Goal: Transaction & Acquisition: Purchase product/service

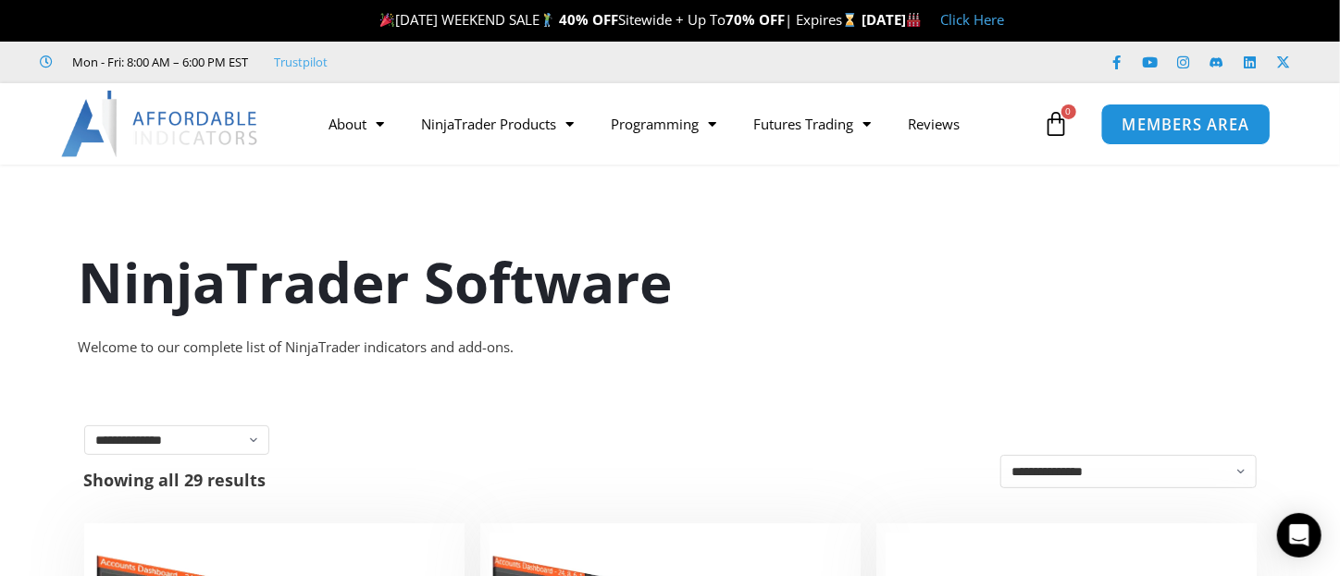
click at [1159, 132] on span "MEMBERS AREA" at bounding box center [1185, 125] width 127 height 16
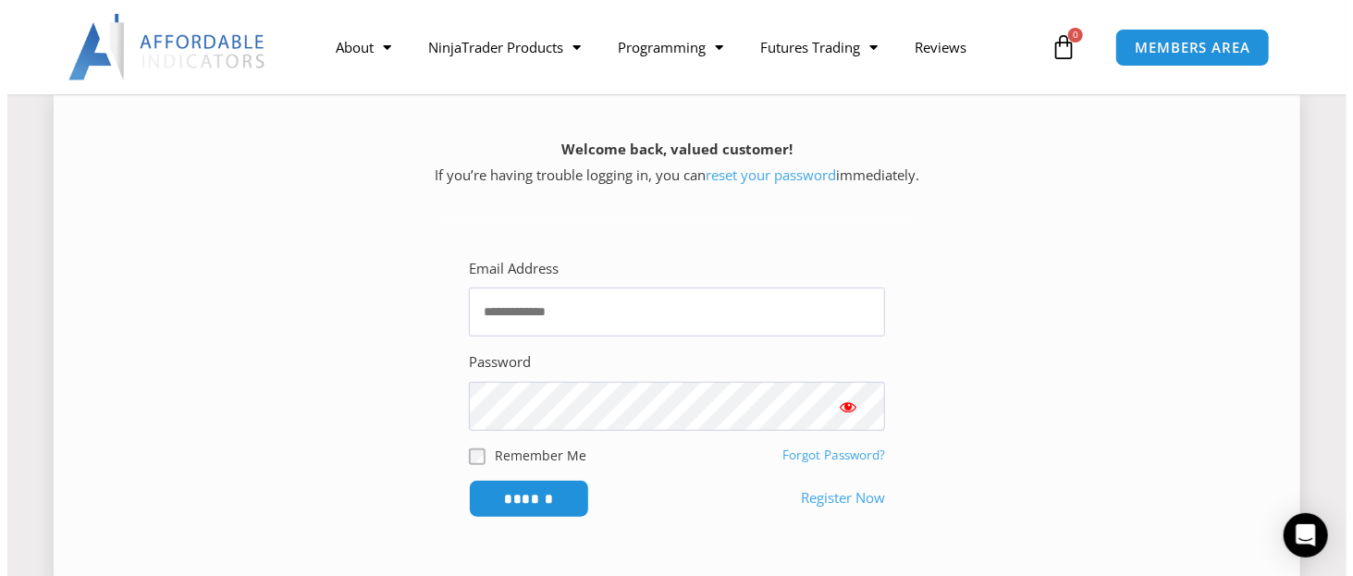
scroll to position [370, 0]
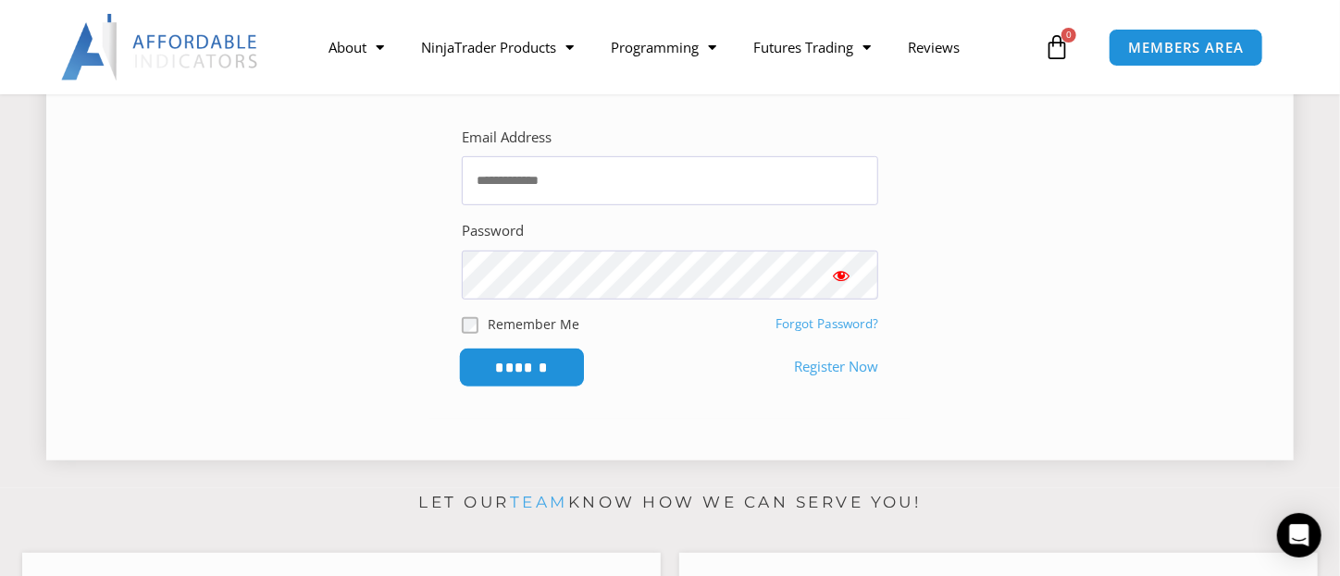
click at [488, 374] on input "******" at bounding box center [522, 368] width 127 height 40
click at [492, 177] on input "Email Address" at bounding box center [670, 180] width 416 height 49
type input "**********"
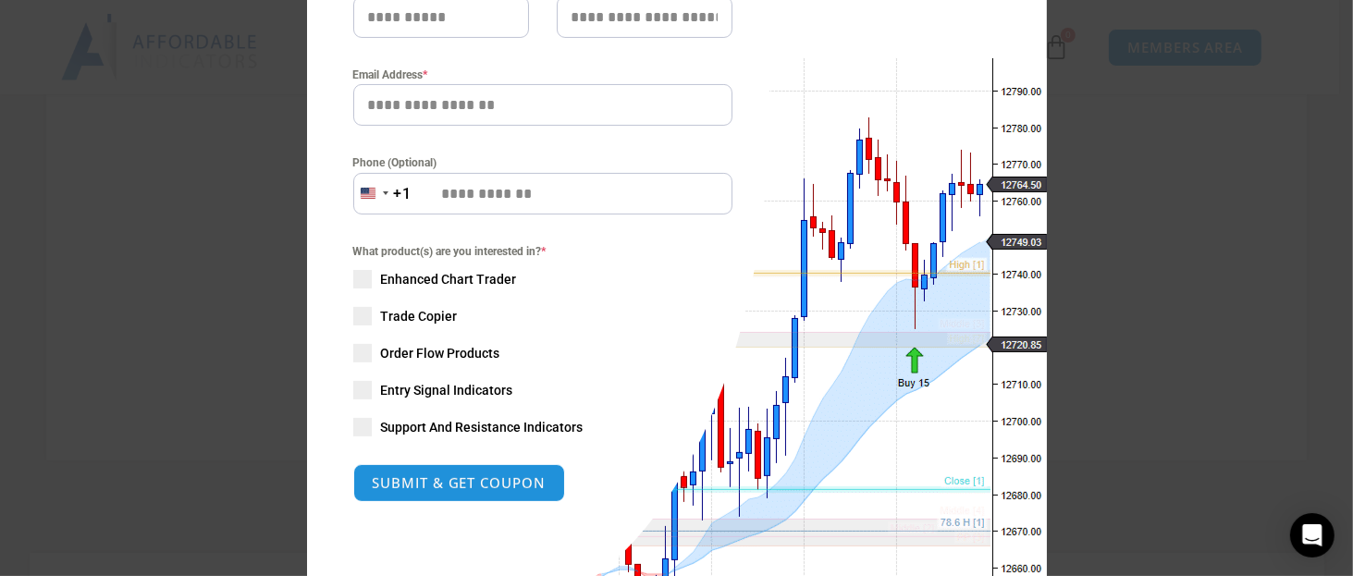
scroll to position [278, 0]
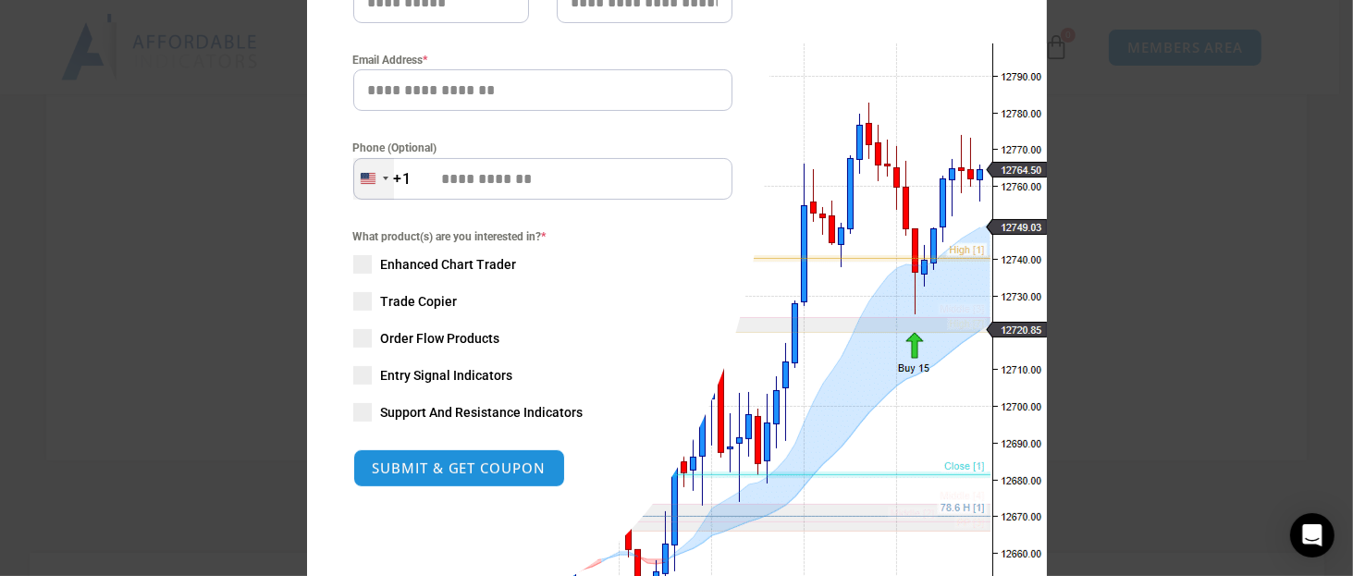
click at [374, 177] on div "[GEOGRAPHIC_DATA] +1" at bounding box center [373, 179] width 41 height 42
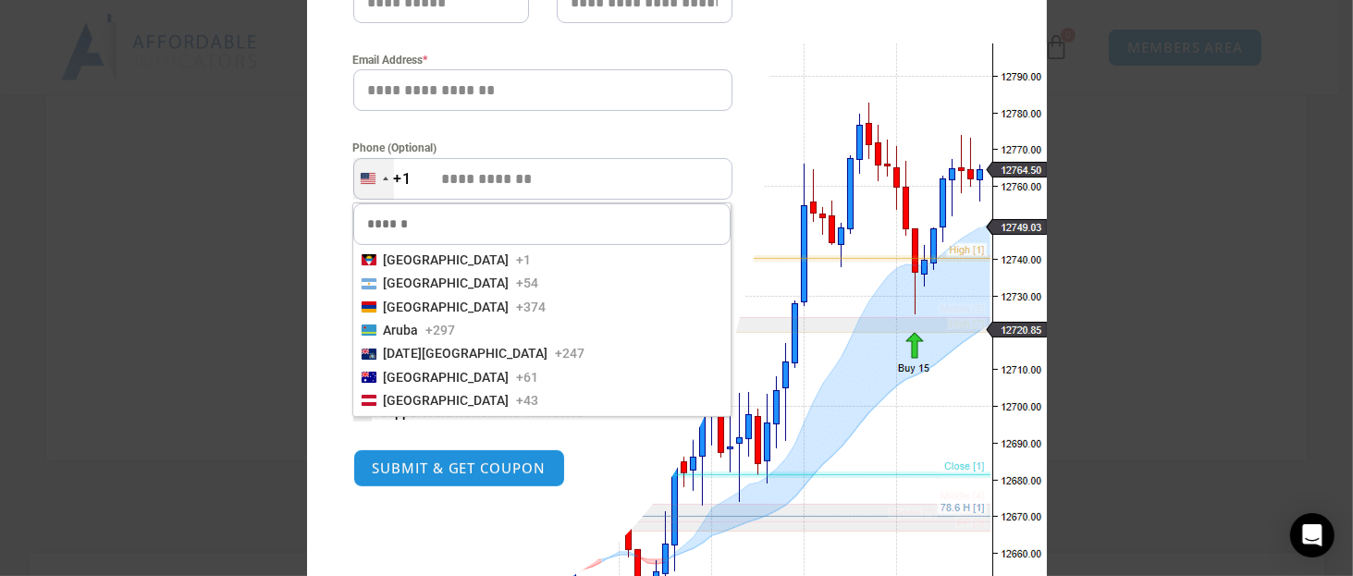
scroll to position [185, 0]
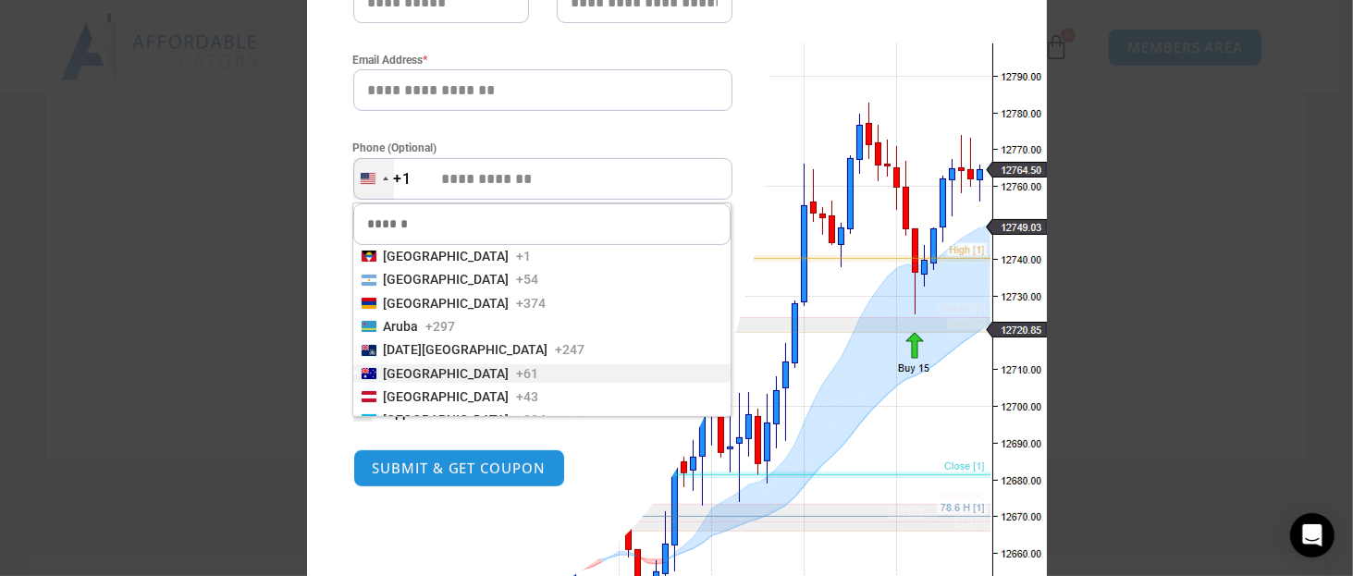
click at [401, 369] on span "[GEOGRAPHIC_DATA]" at bounding box center [447, 373] width 126 height 19
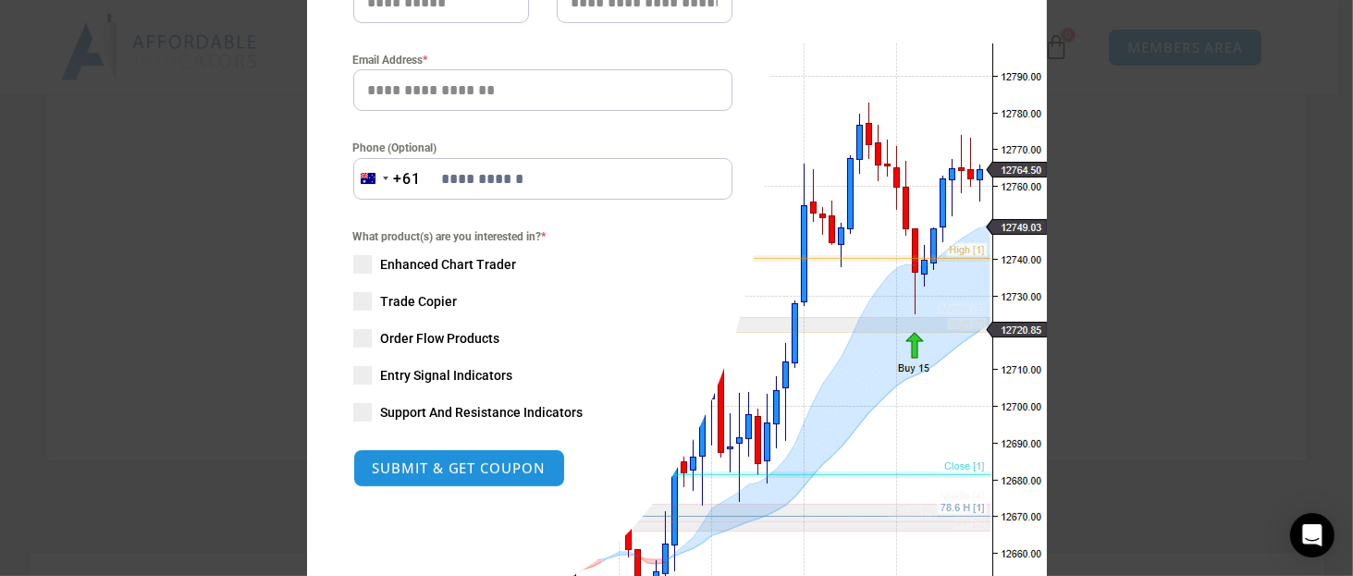
type input "**********"
click at [420, 84] on input "Email Address *" at bounding box center [542, 90] width 379 height 42
type input "**********"
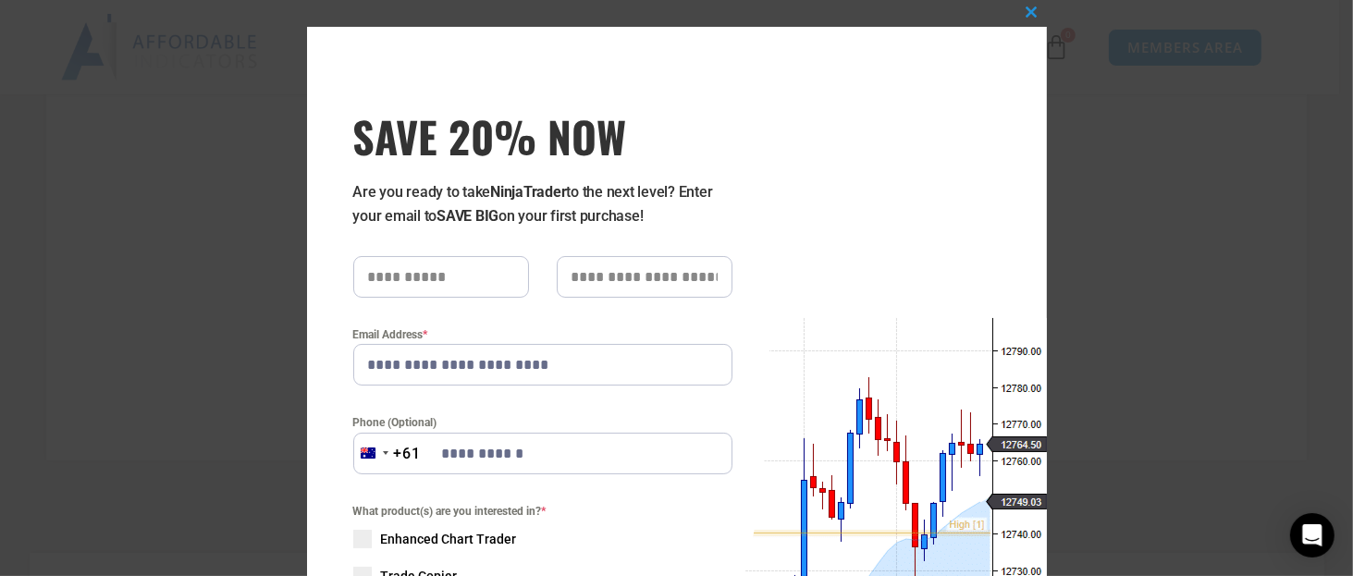
scroll to position [0, 0]
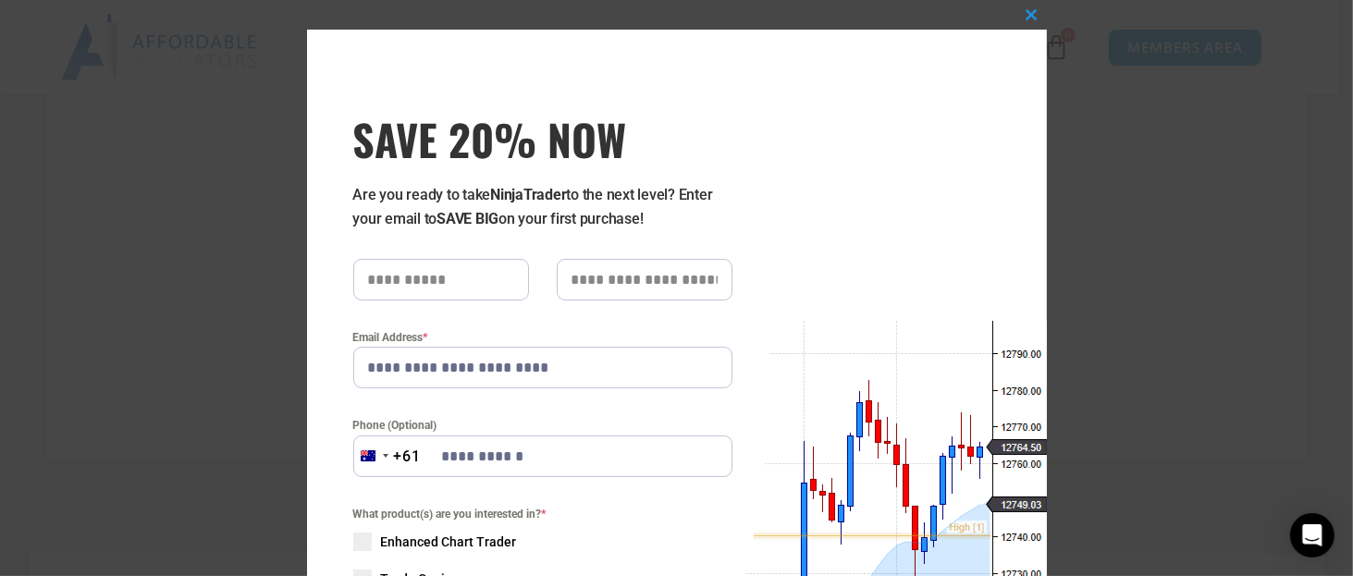
click at [397, 279] on input "text" at bounding box center [441, 280] width 176 height 42
type input "****"
click at [588, 285] on input "text" at bounding box center [645, 280] width 176 height 42
type input "*******"
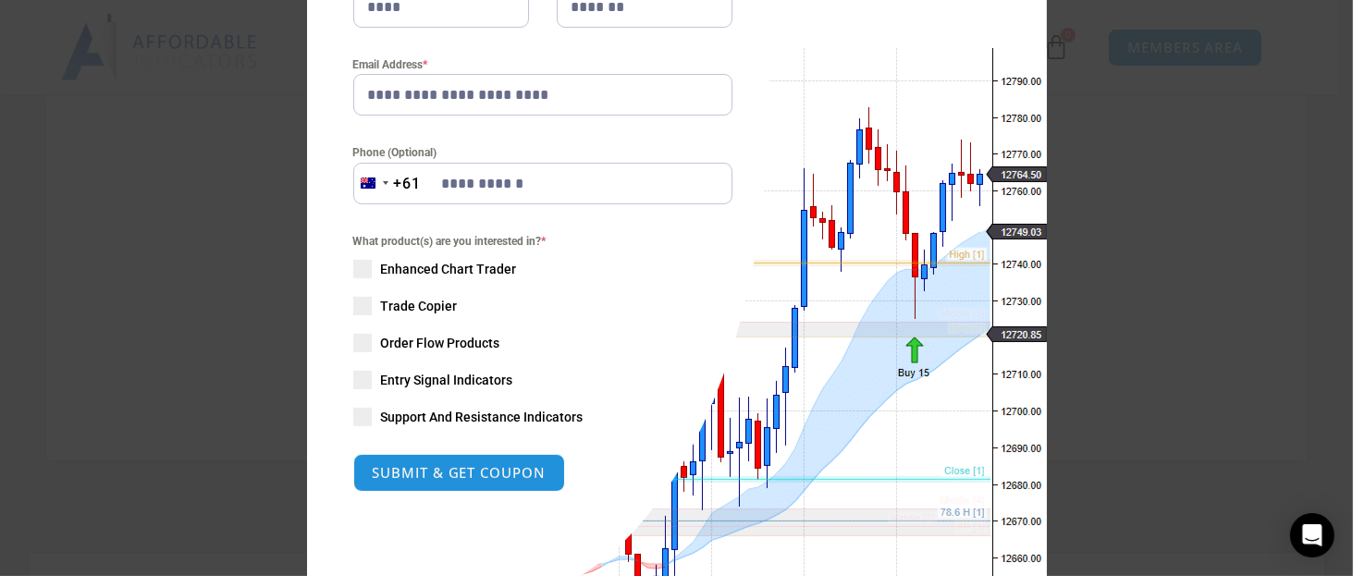
scroll to position [278, 0]
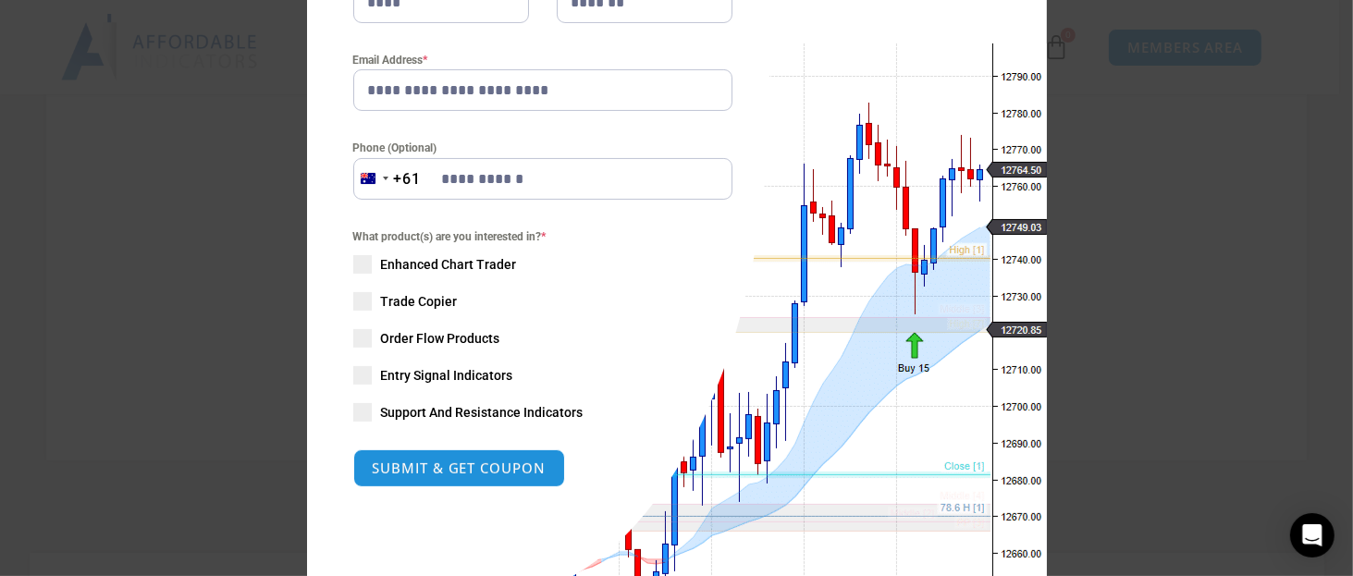
click at [360, 264] on span at bounding box center [362, 264] width 19 height 19
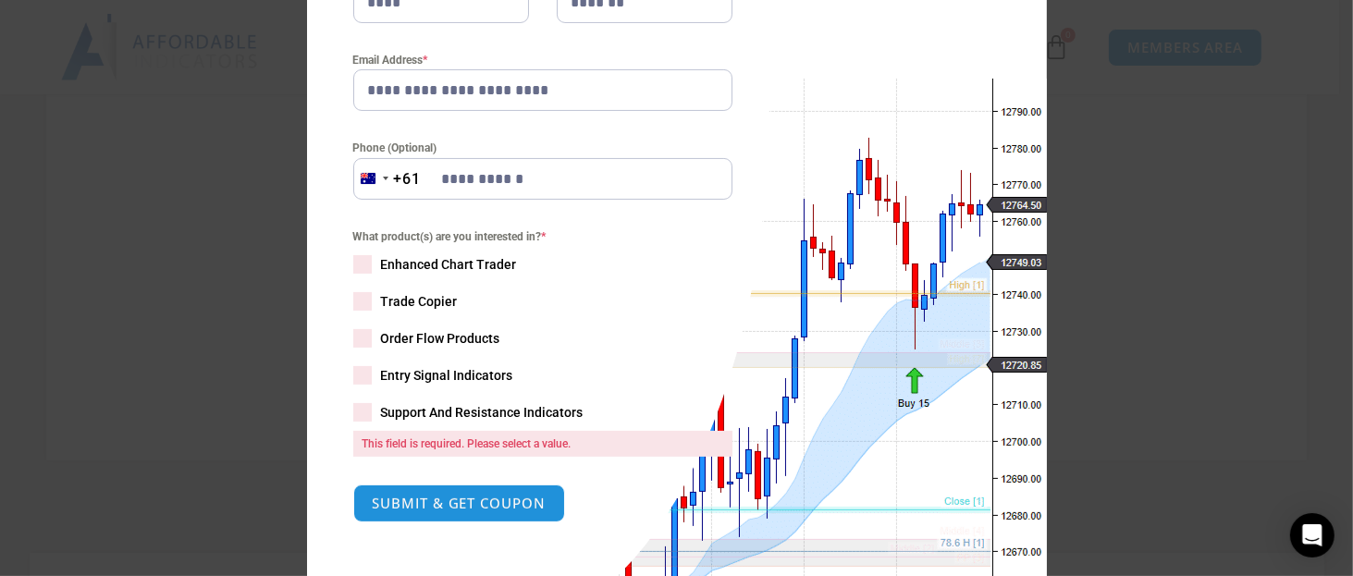
click at [360, 264] on span at bounding box center [362, 264] width 19 height 19
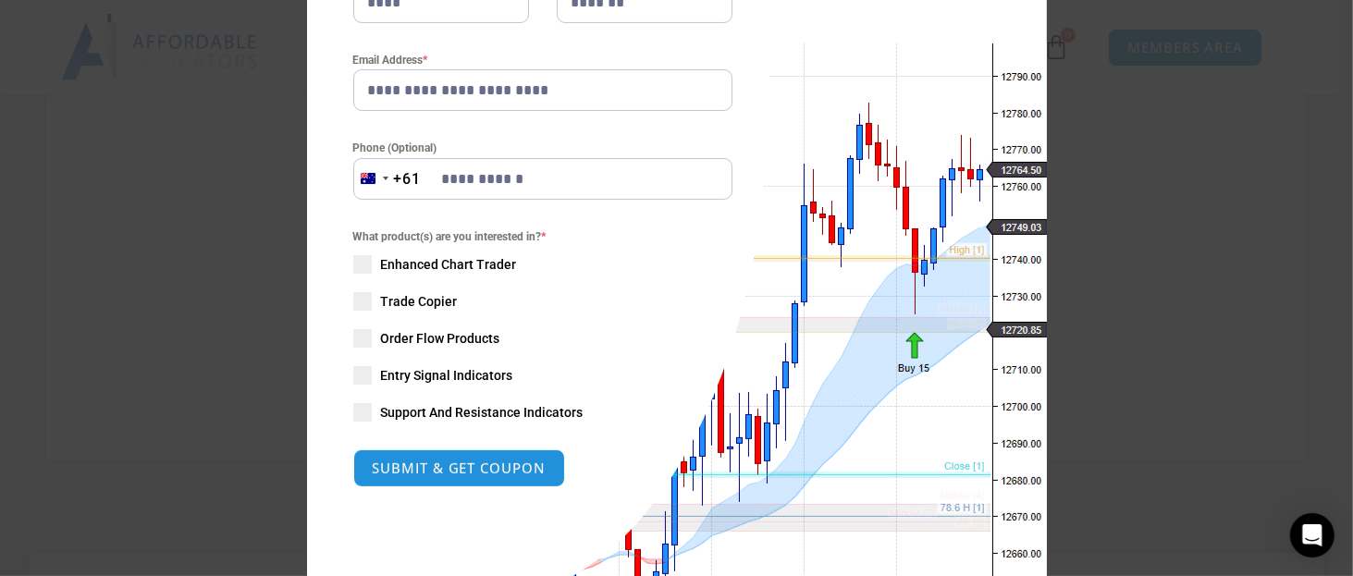
click at [355, 373] on span at bounding box center [362, 375] width 19 height 19
click at [432, 469] on button "SUBMIT & GET COUPON" at bounding box center [459, 469] width 223 height 40
type input "**********"
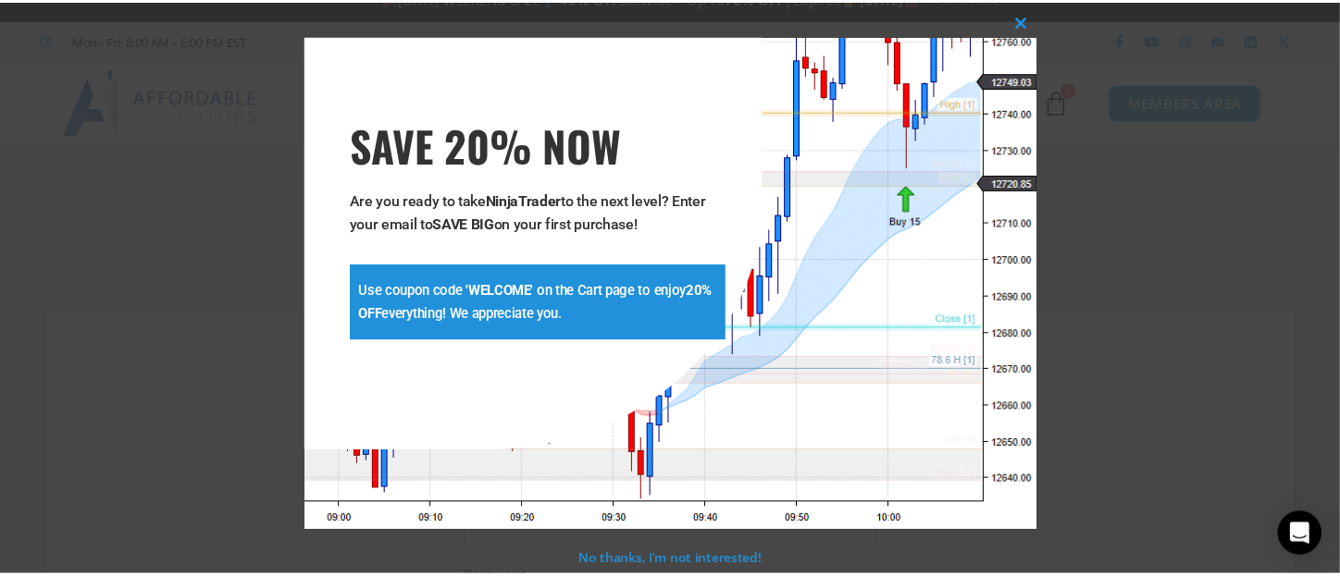
scroll to position [21, 0]
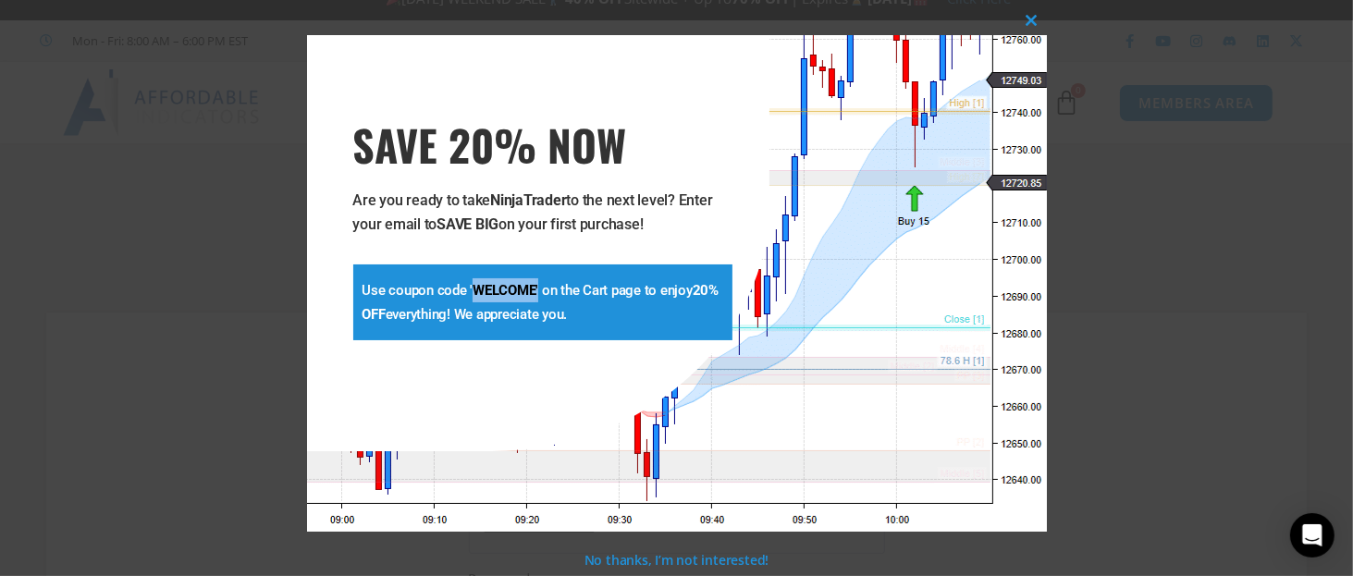
drag, startPoint x: 473, startPoint y: 285, endPoint x: 536, endPoint y: 287, distance: 62.9
click at [536, 287] on p "Use coupon code ' WELCOME ' on the Cart page to enjoy 20% OFF everything! We ap…" at bounding box center [543, 302] width 361 height 48
copy p "WELCOME '"
click at [1031, 19] on span at bounding box center [1033, 20] width 30 height 11
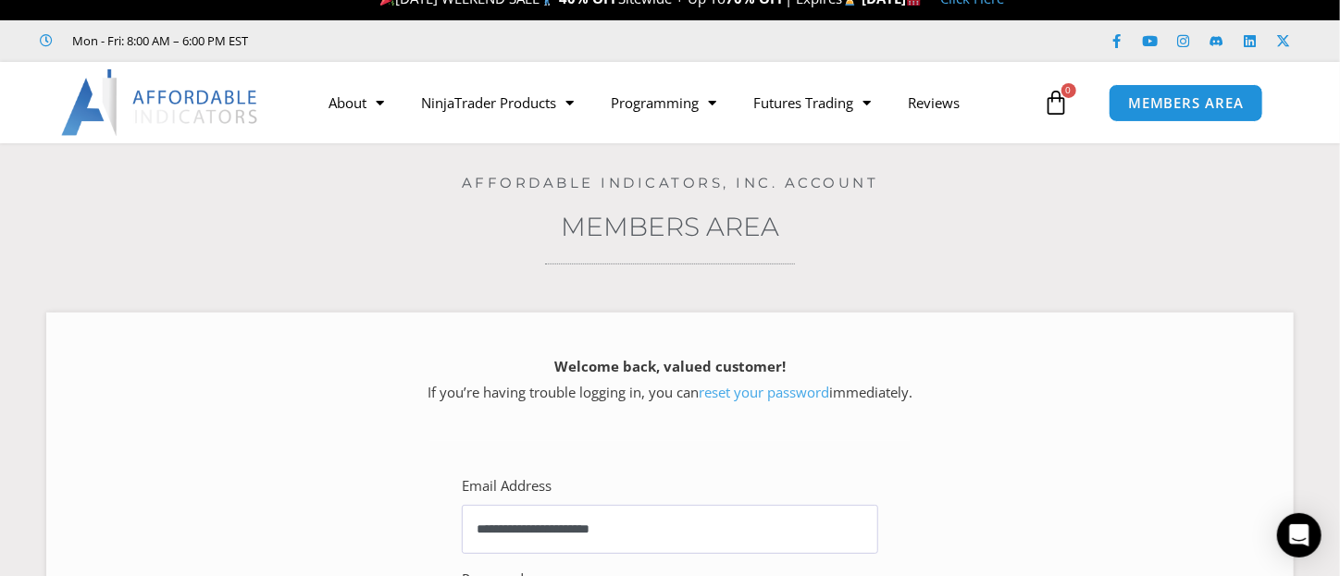
scroll to position [0, 0]
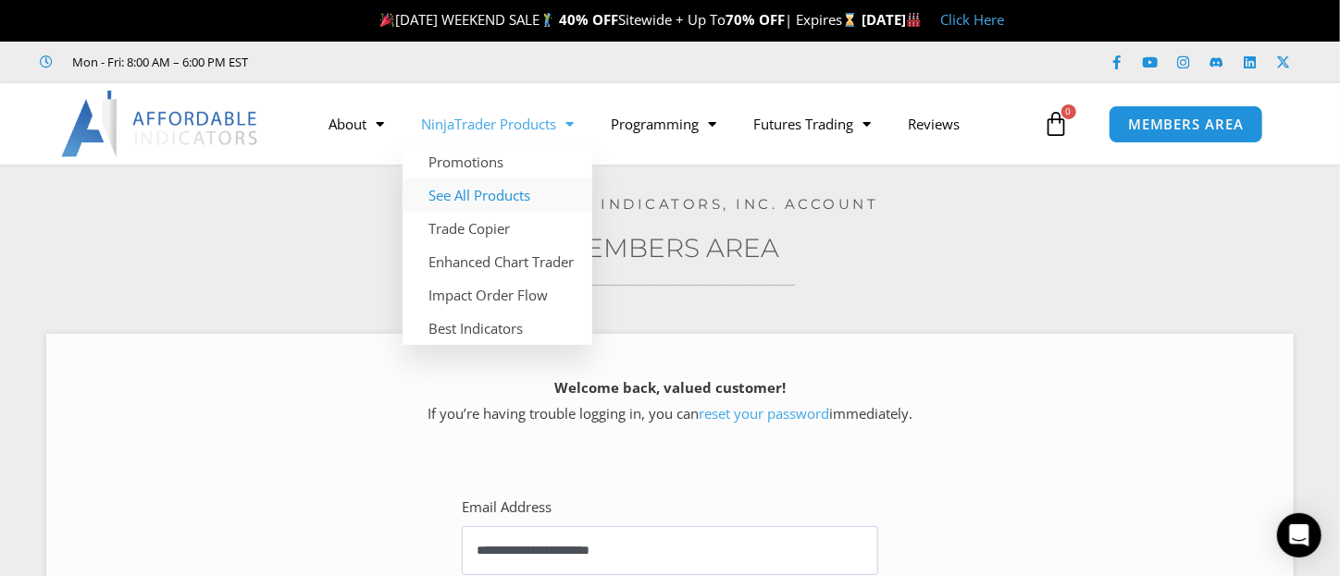
click at [486, 194] on link "See All Products" at bounding box center [497, 195] width 190 height 33
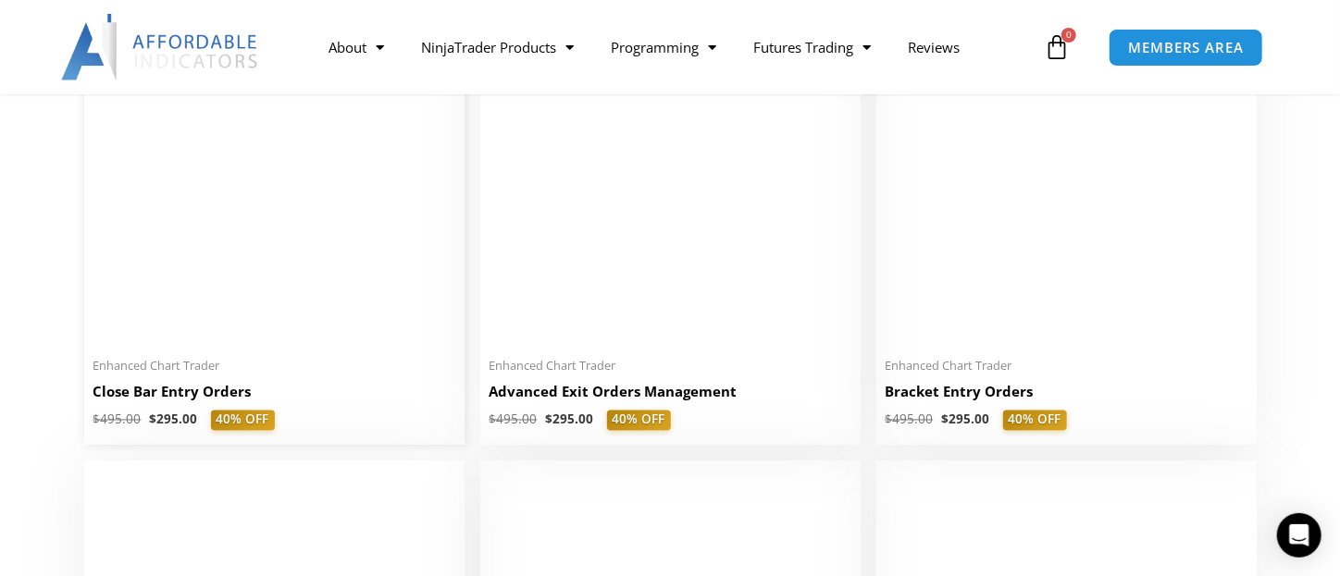
scroll to position [1388, 0]
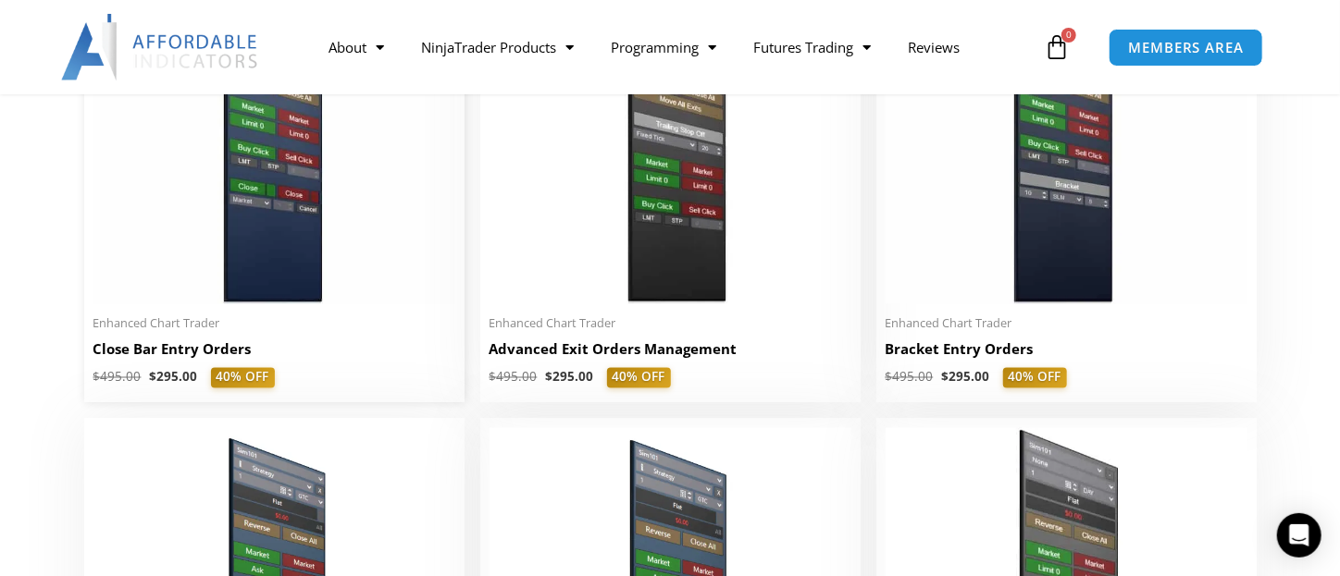
click at [291, 223] on img at bounding box center [274, 149] width 362 height 311
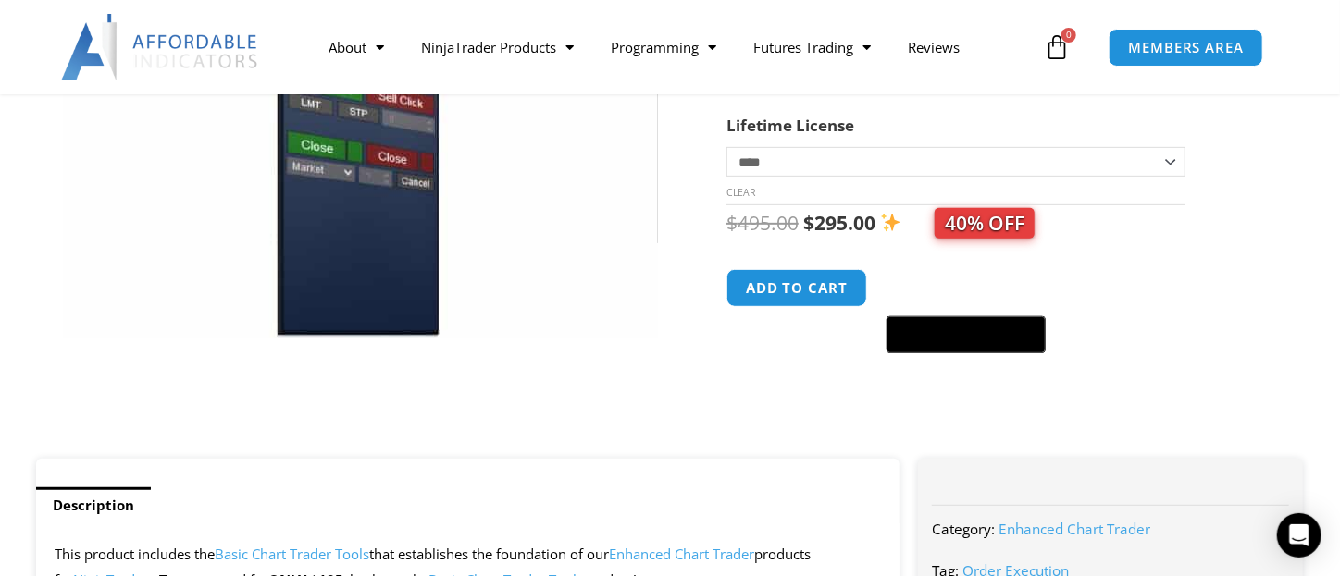
scroll to position [463, 0]
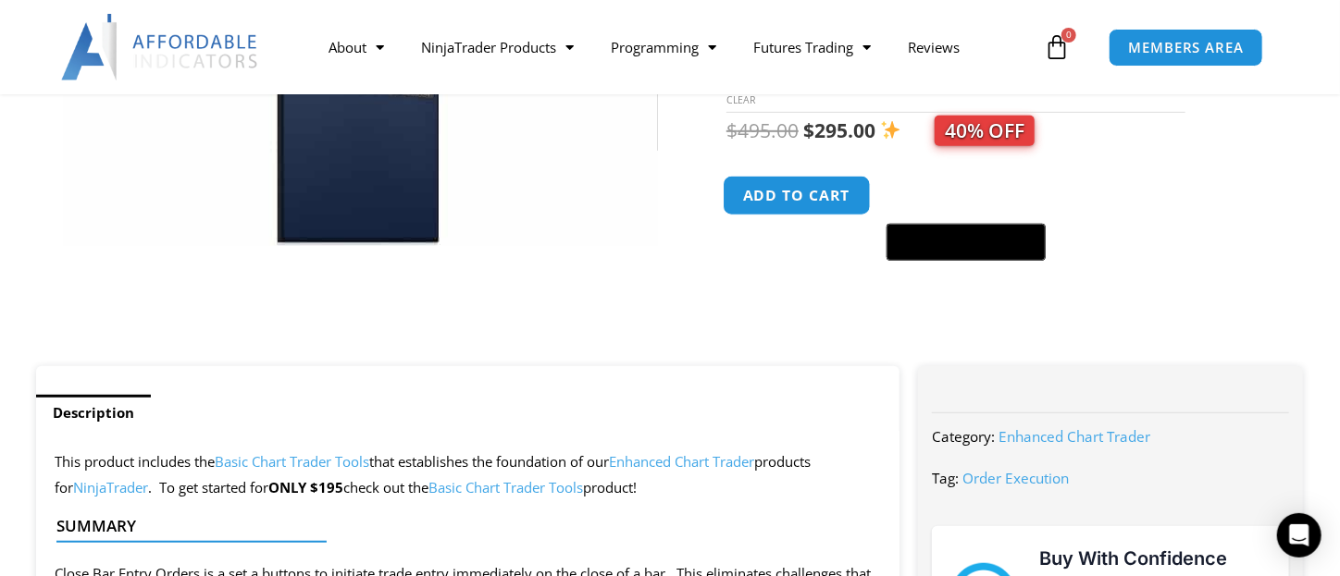
click at [781, 204] on button "Add to cart" at bounding box center [796, 196] width 148 height 40
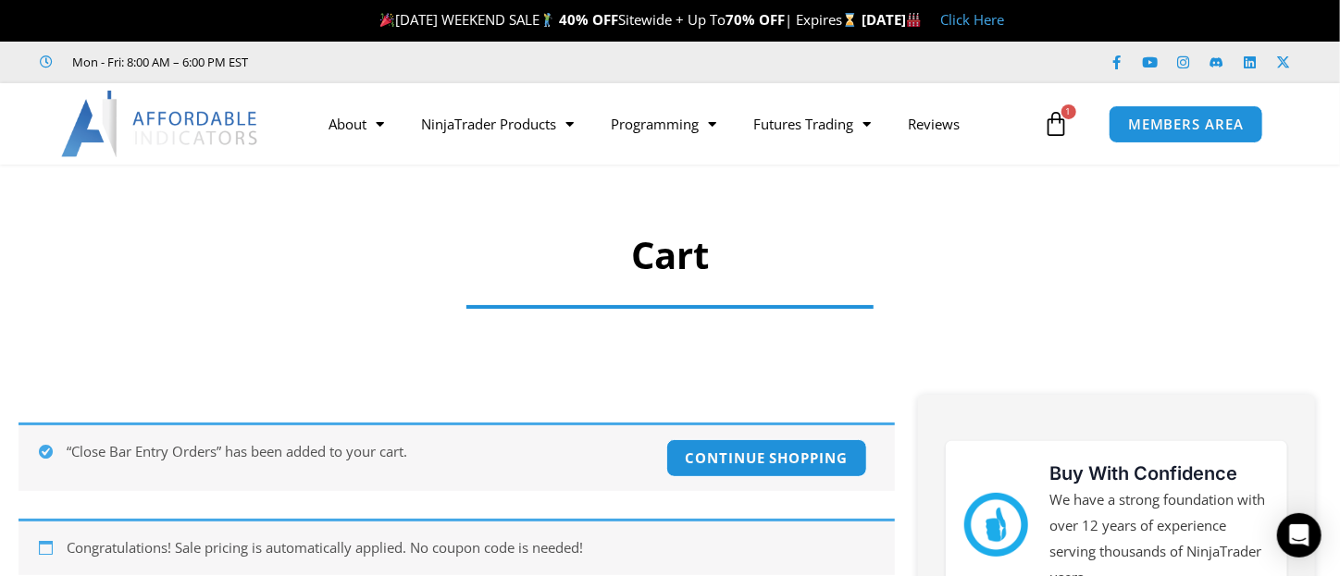
click at [1053, 120] on icon at bounding box center [1057, 124] width 26 height 26
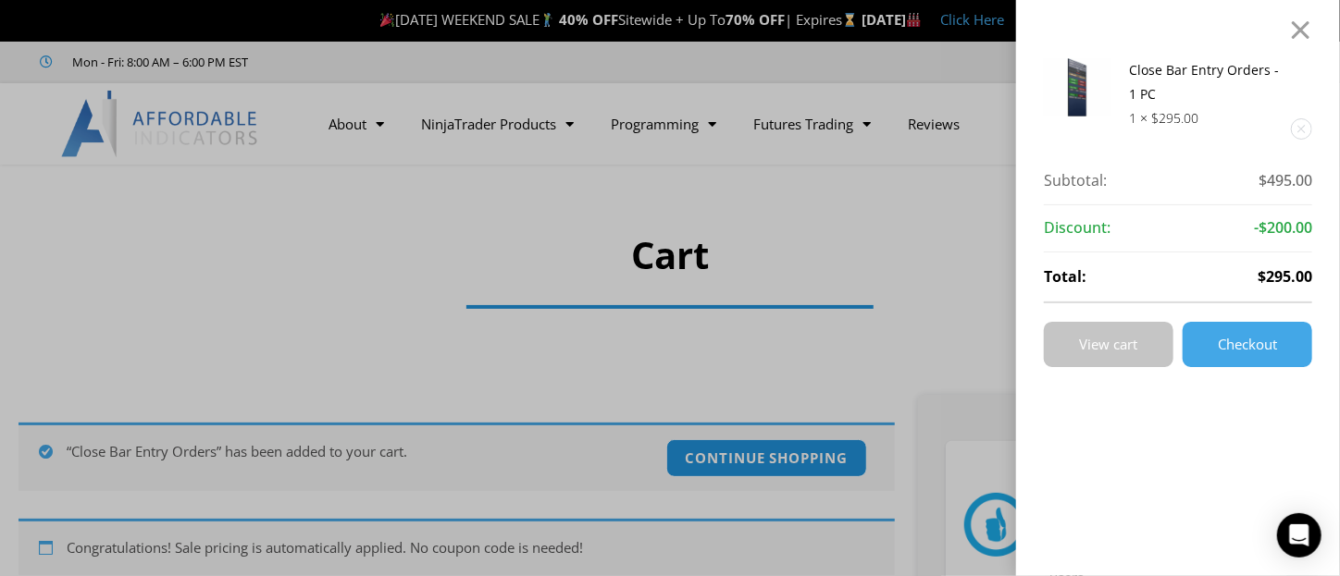
click at [1138, 344] on span "View cart" at bounding box center [1109, 345] width 58 height 14
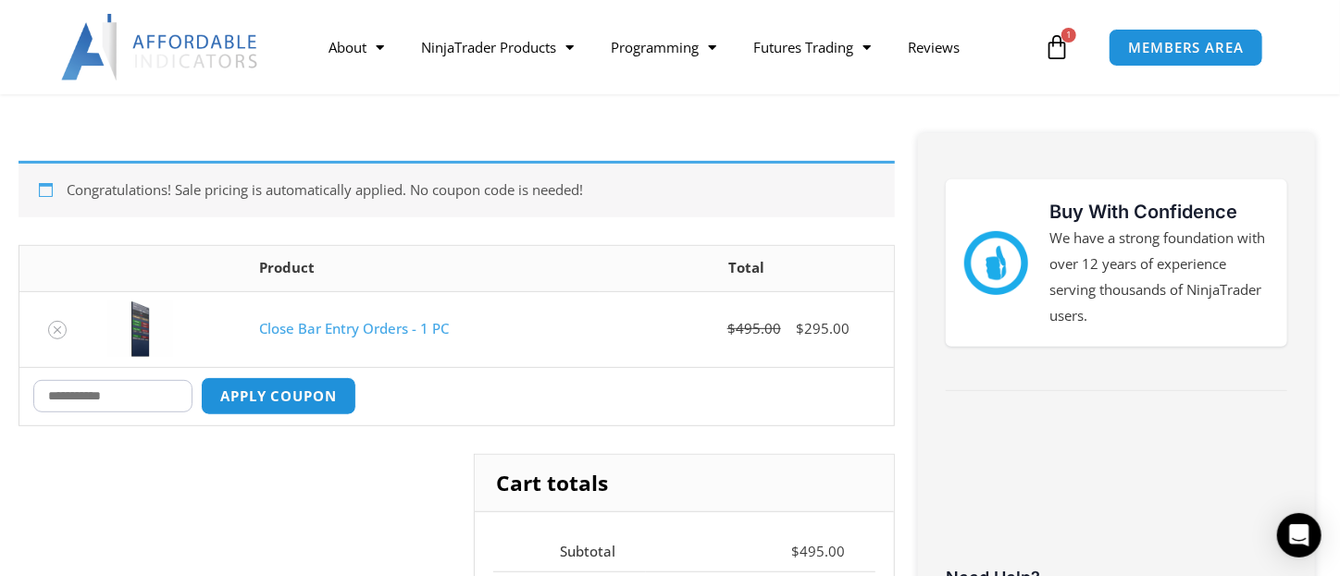
scroll to position [370, 0]
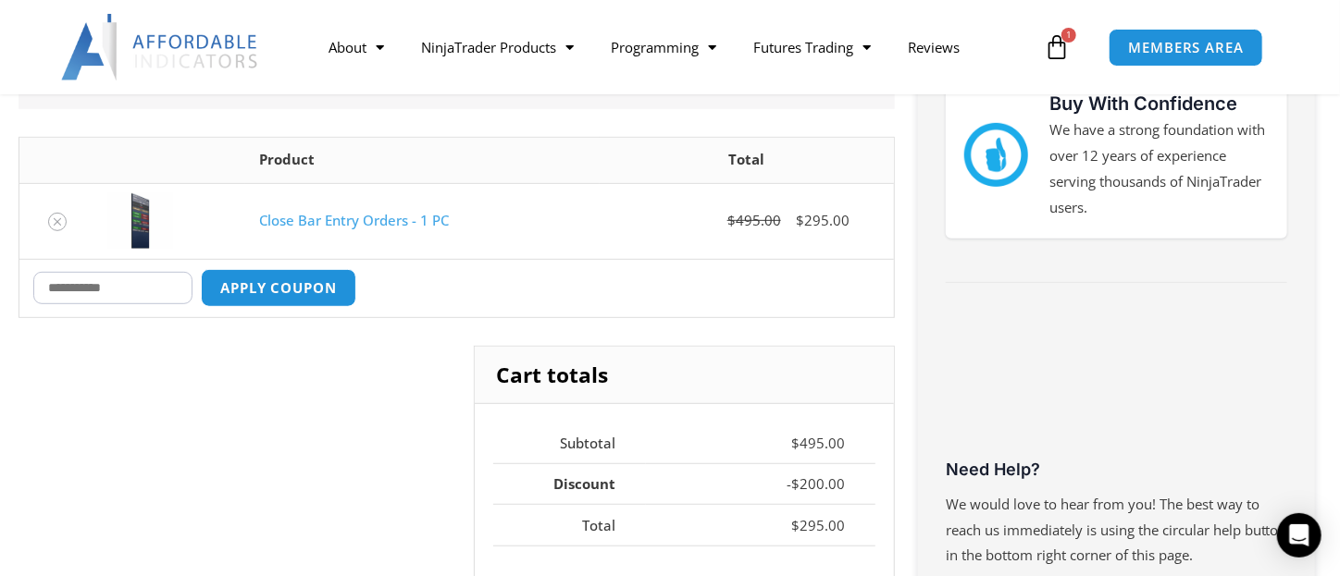
click at [92, 282] on input "Coupon:" at bounding box center [112, 288] width 159 height 32
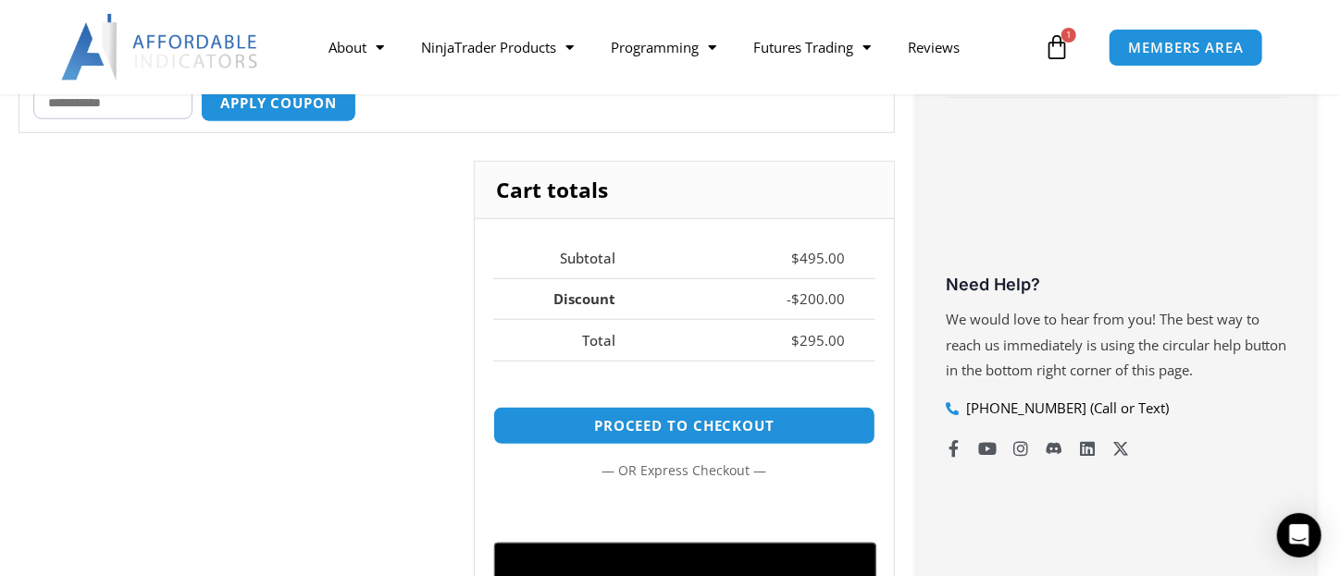
scroll to position [463, 0]
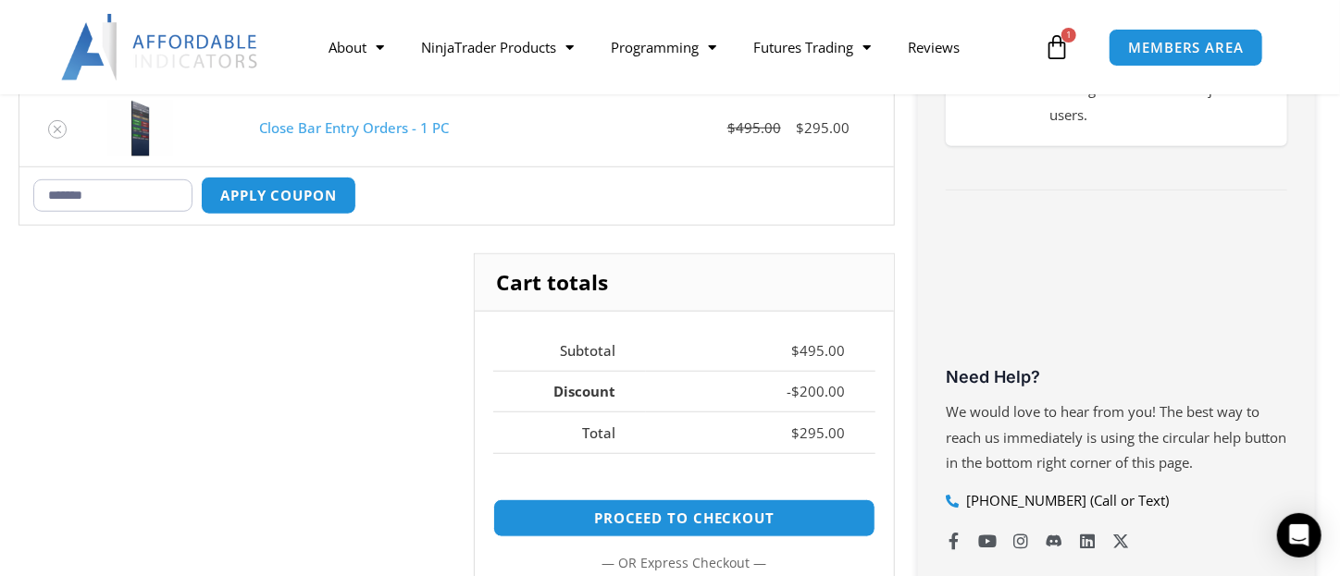
type input "*******"
click at [260, 315] on div "Cart totals Subtotal $ 495.00 Discount - $ 200.00 Total $ 295.00 Proceed to che…" at bounding box center [457, 488] width 876 height 470
click at [261, 196] on button "Apply coupon" at bounding box center [278, 196] width 163 height 40
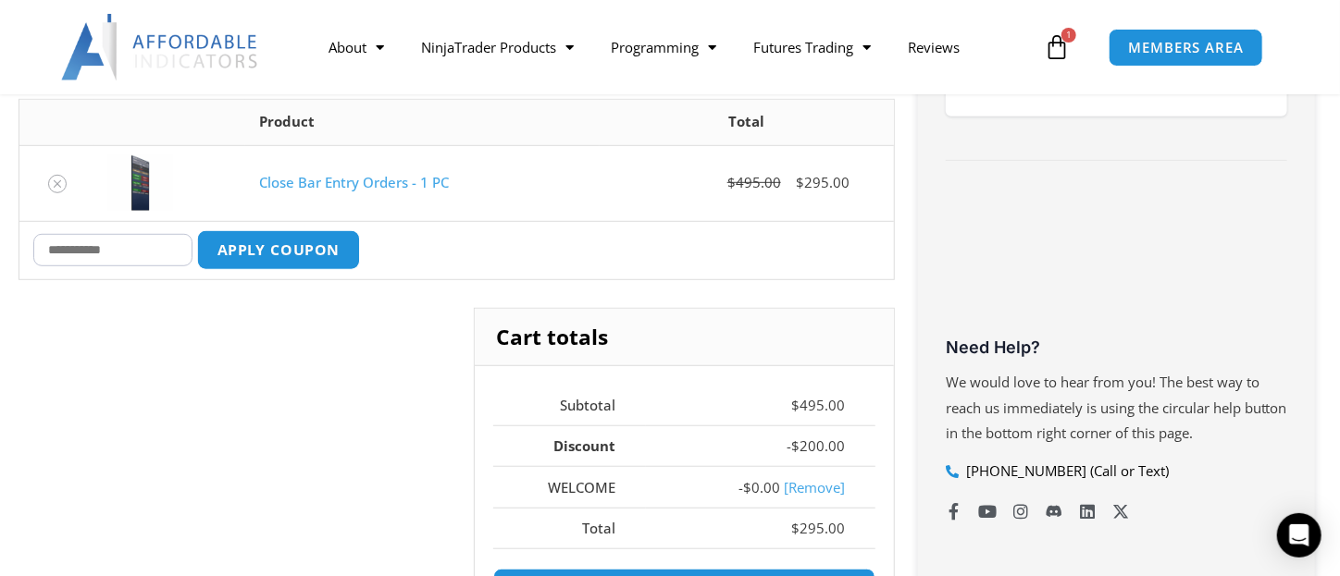
scroll to position [599, 0]
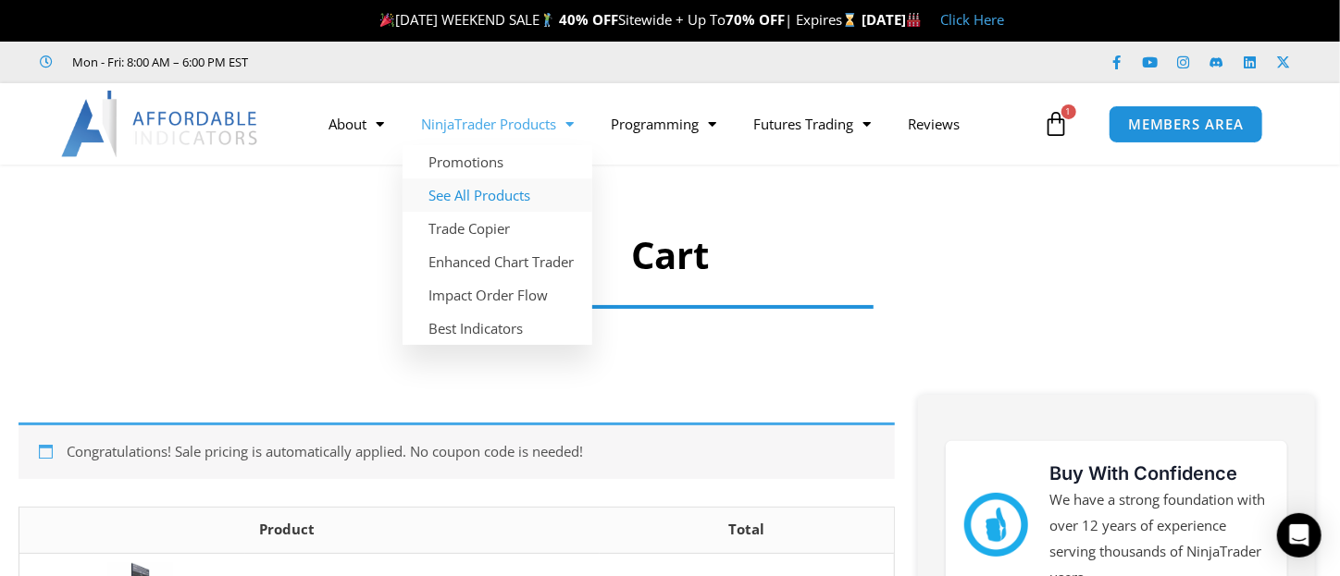
click at [467, 199] on link "See All Products" at bounding box center [497, 195] width 190 height 33
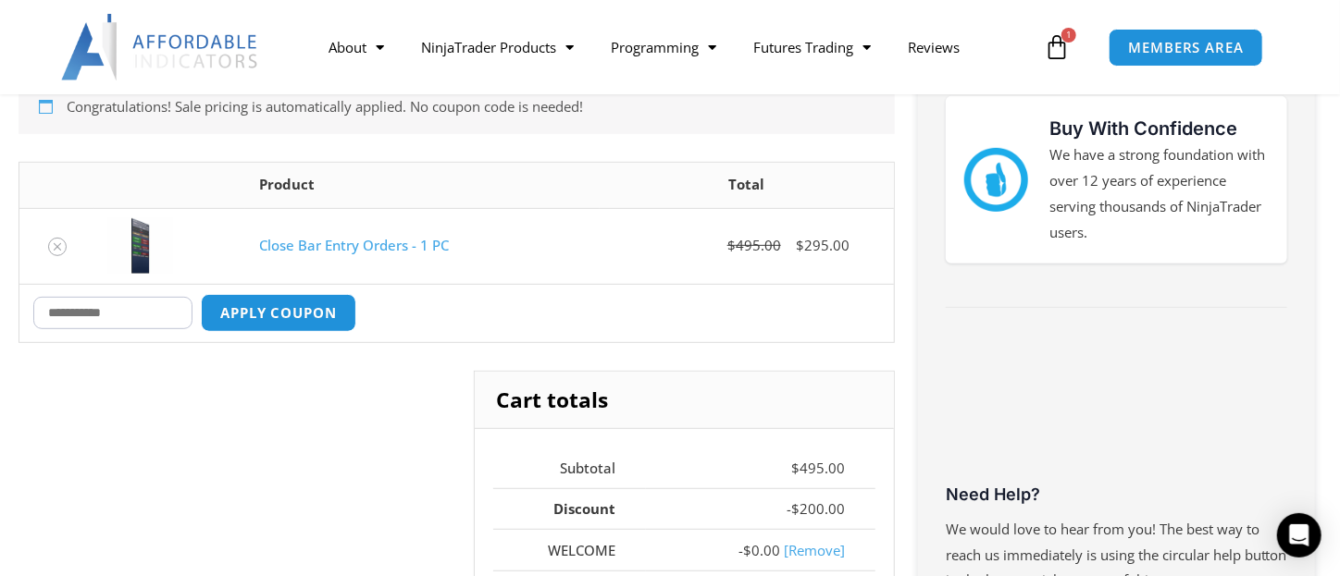
scroll to position [370, 0]
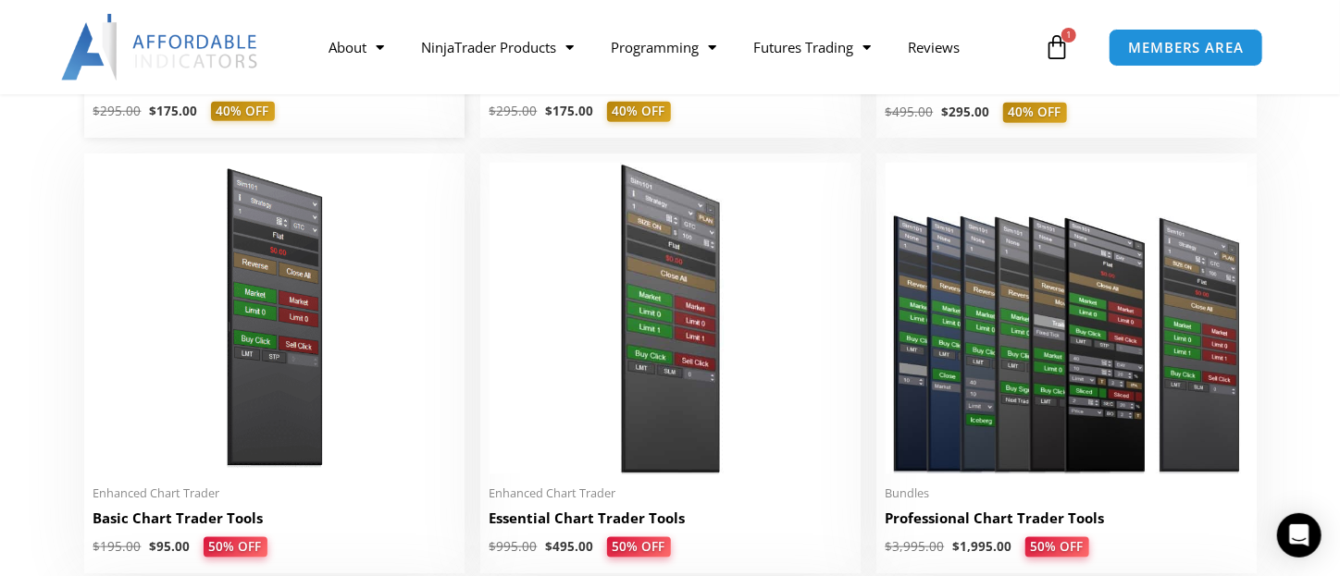
scroll to position [833, 0]
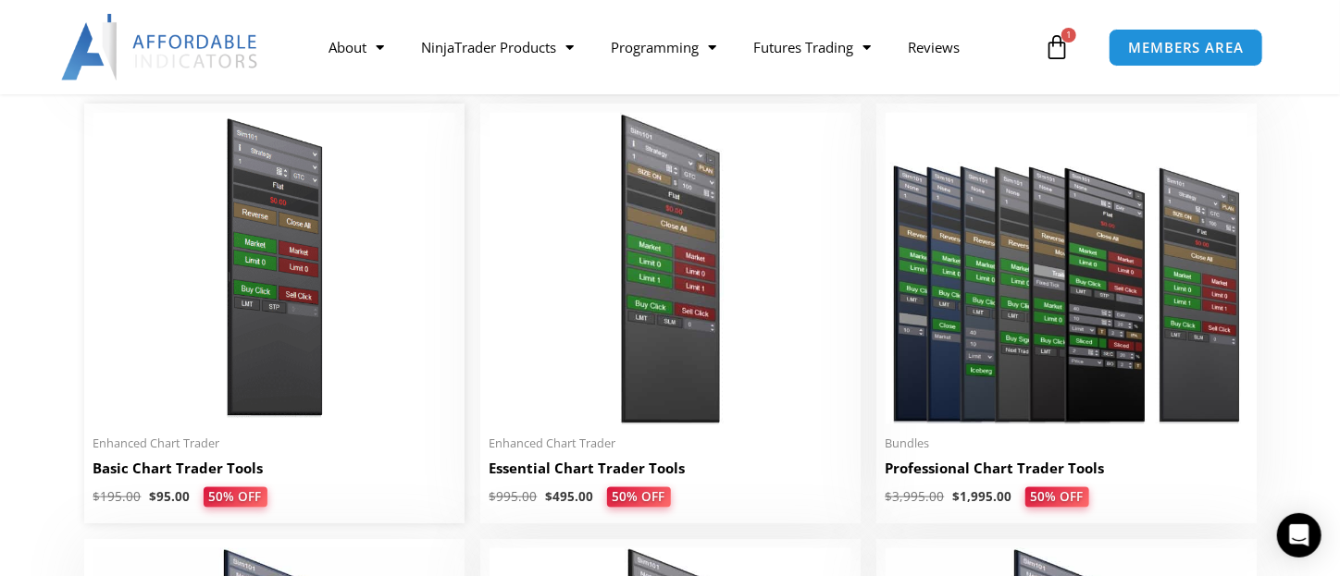
click at [265, 366] on img at bounding box center [274, 268] width 362 height 311
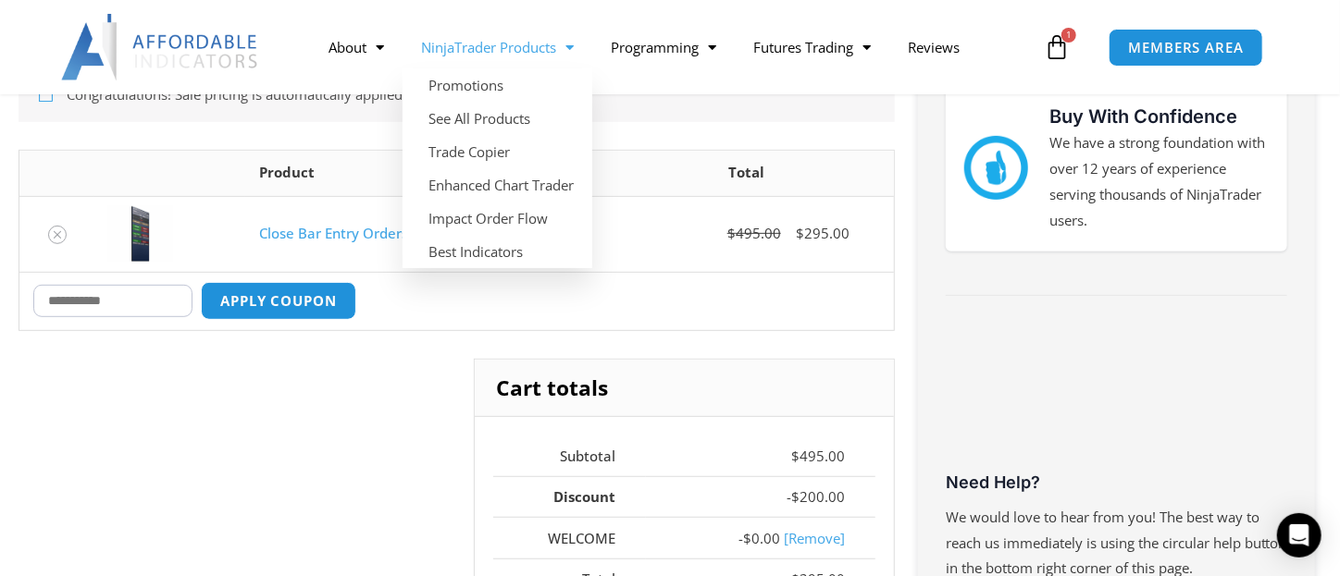
click at [486, 48] on link "NinjaTrader Products" at bounding box center [497, 47] width 190 height 43
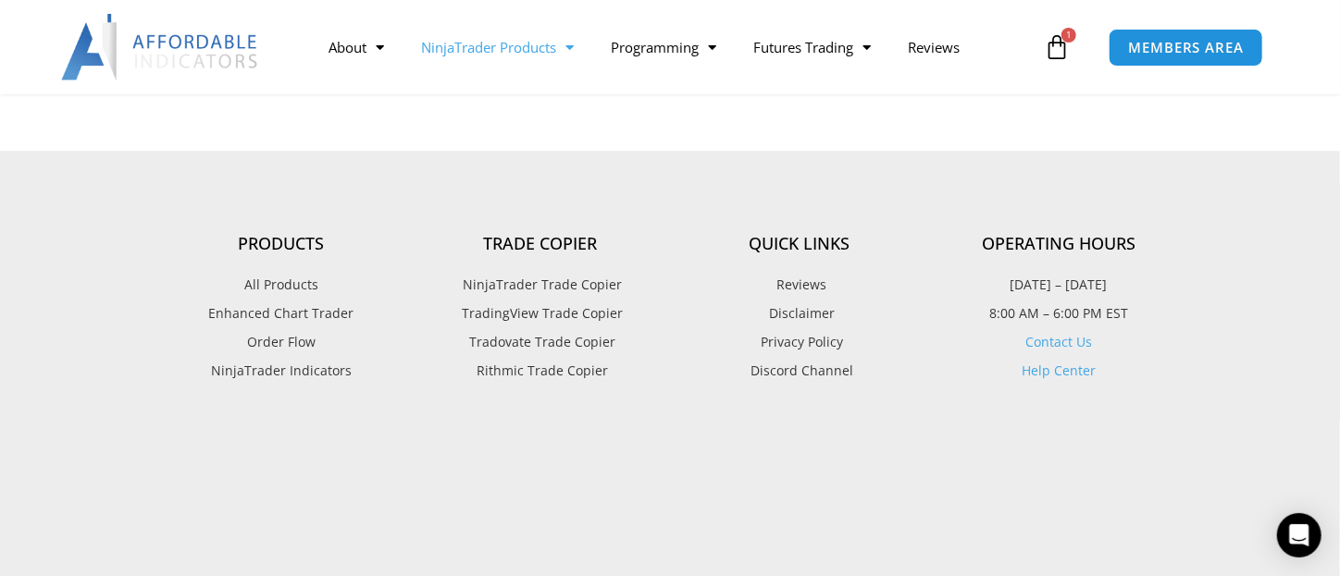
scroll to position [2405, 0]
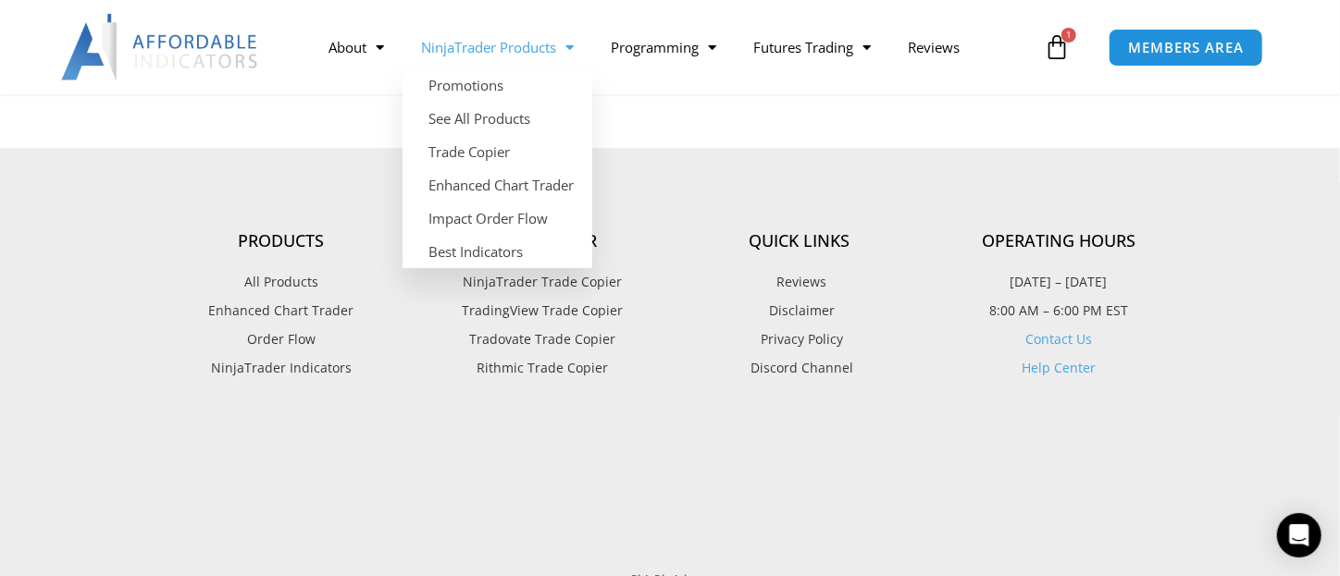
click at [497, 49] on link "NinjaTrader Products" at bounding box center [497, 47] width 190 height 43
click at [469, 125] on link "See All Products" at bounding box center [497, 118] width 190 height 33
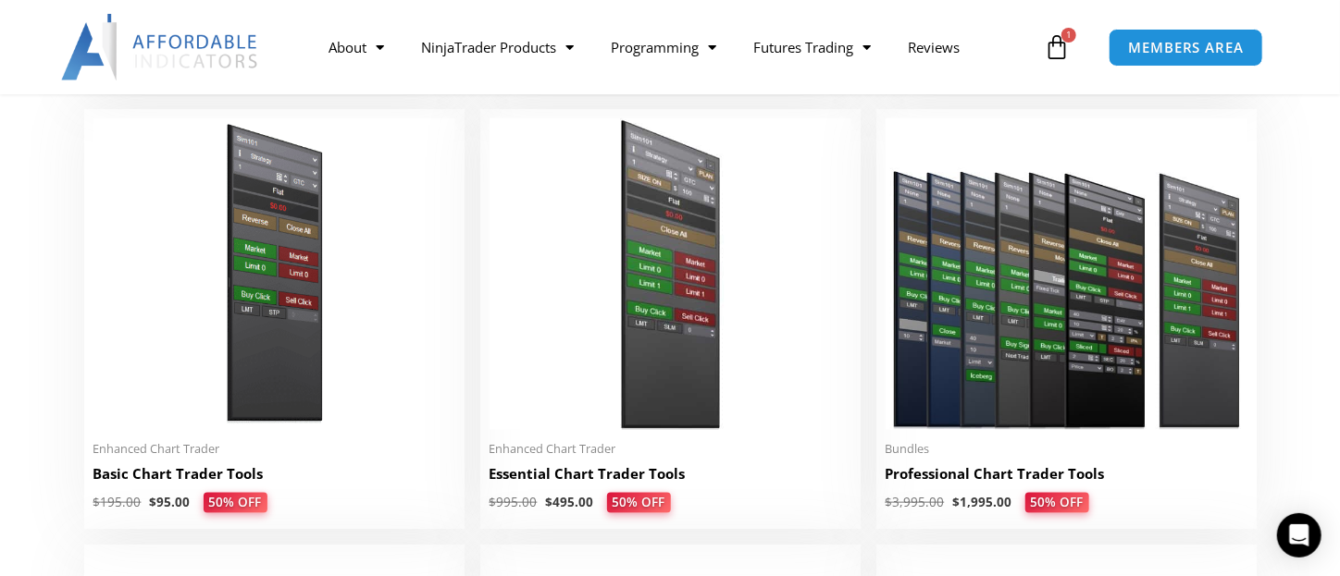
scroll to position [833, 0]
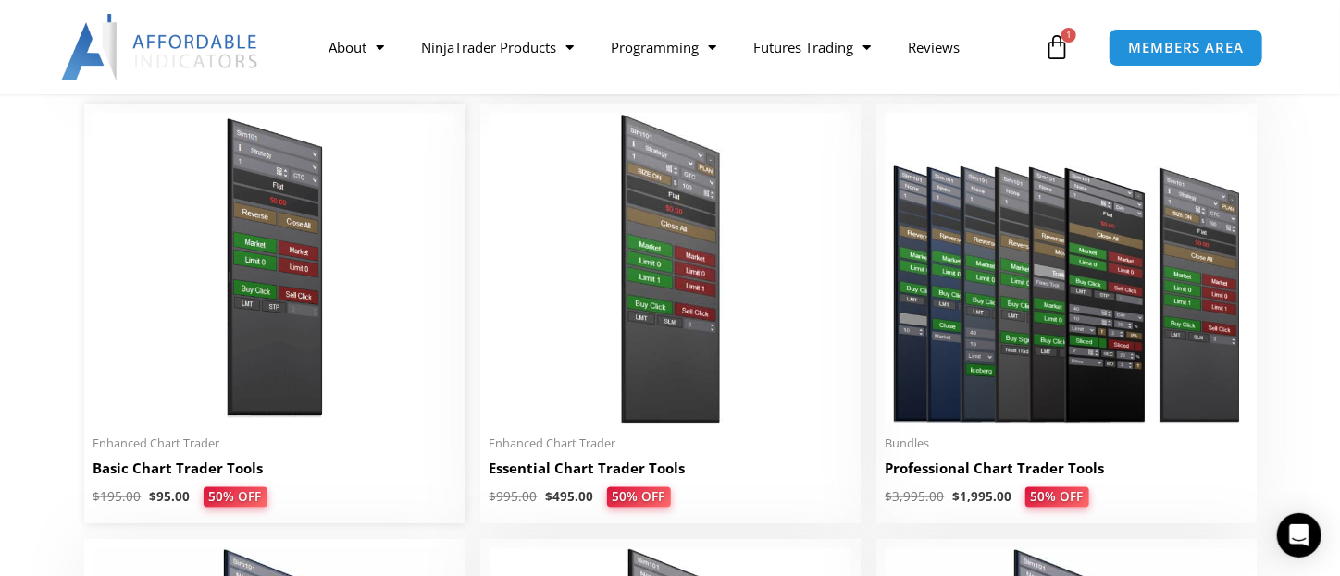
click at [274, 327] on img at bounding box center [274, 268] width 362 height 311
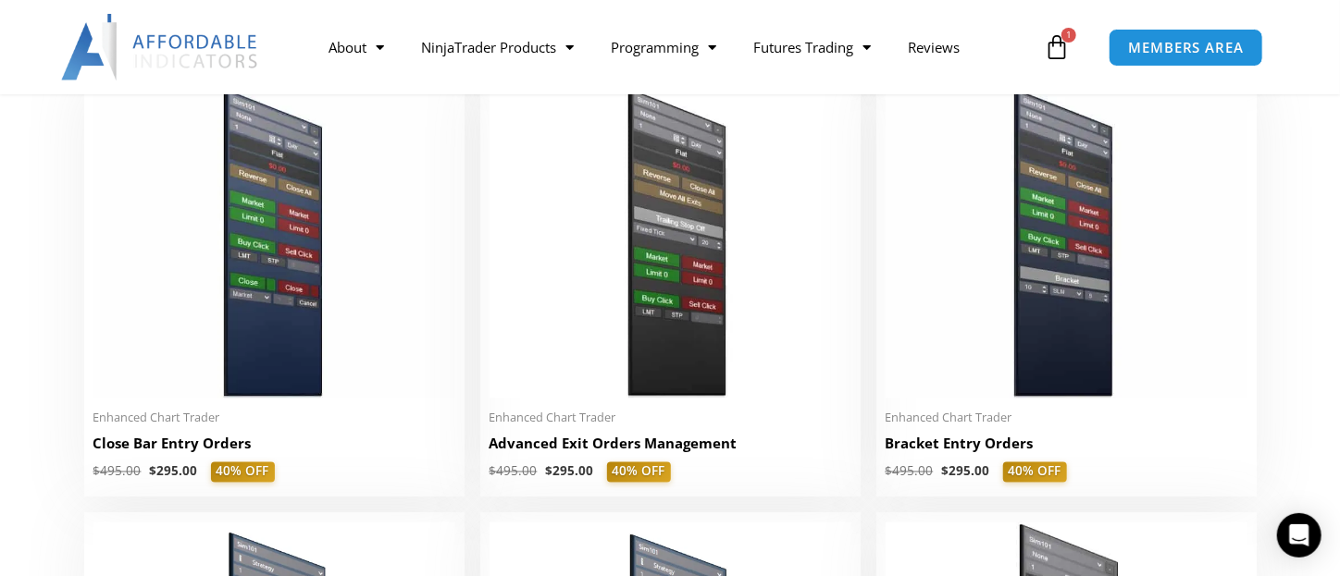
scroll to position [1295, 0]
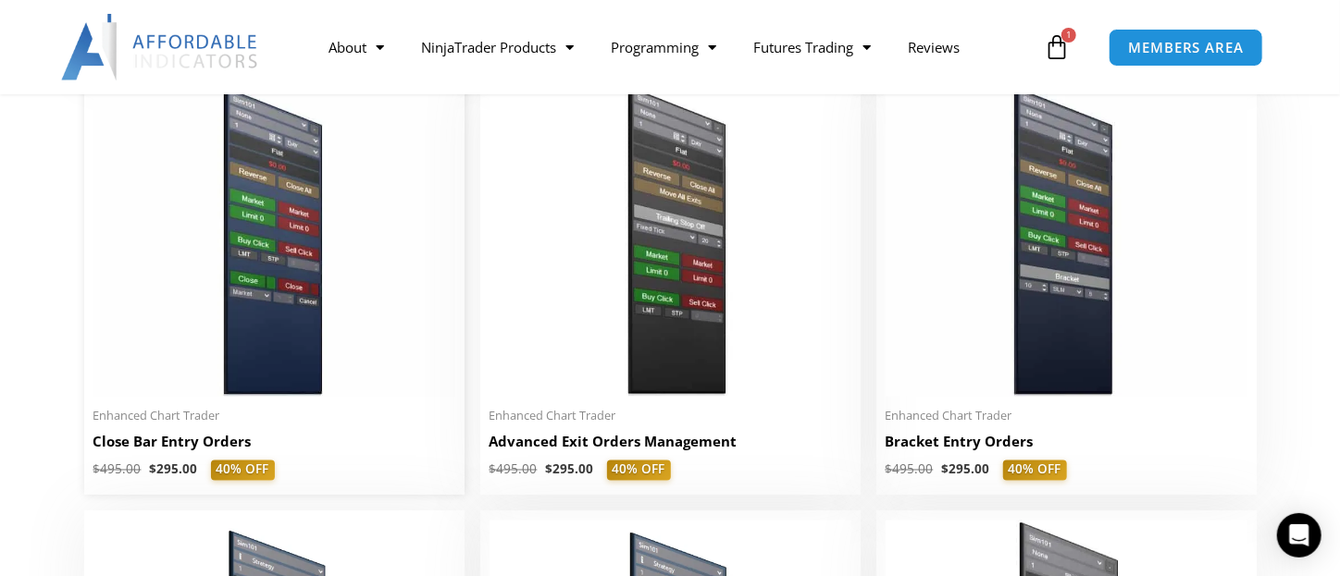
click at [294, 278] on img at bounding box center [274, 241] width 362 height 311
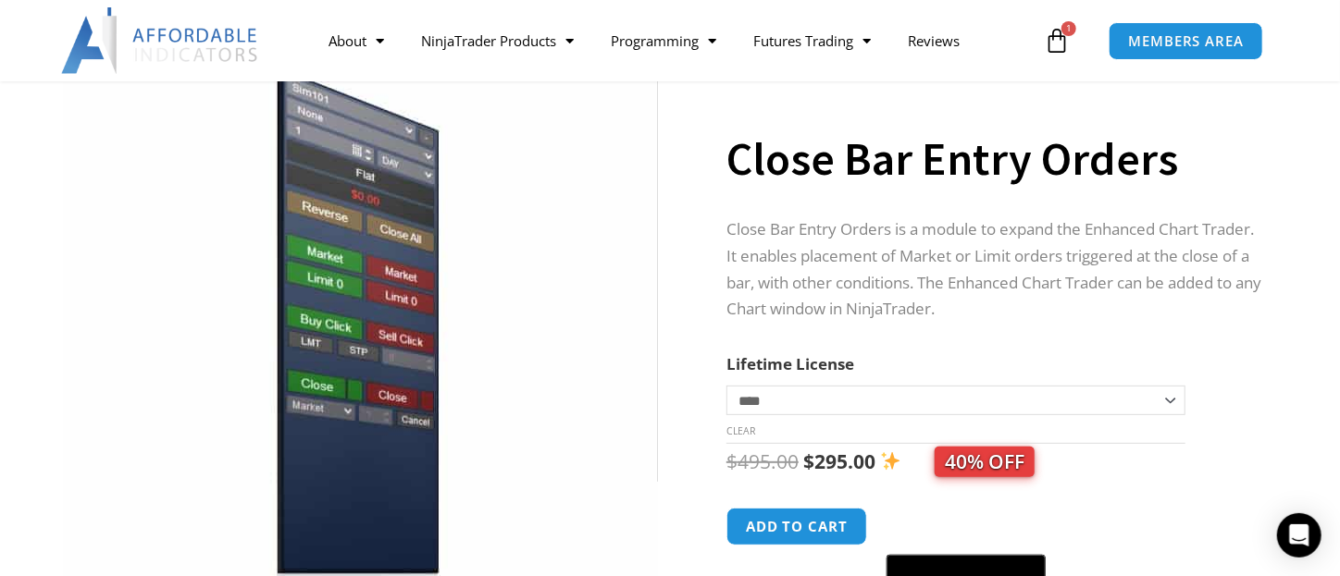
scroll to position [93, 0]
